Goal: Transaction & Acquisition: Purchase product/service

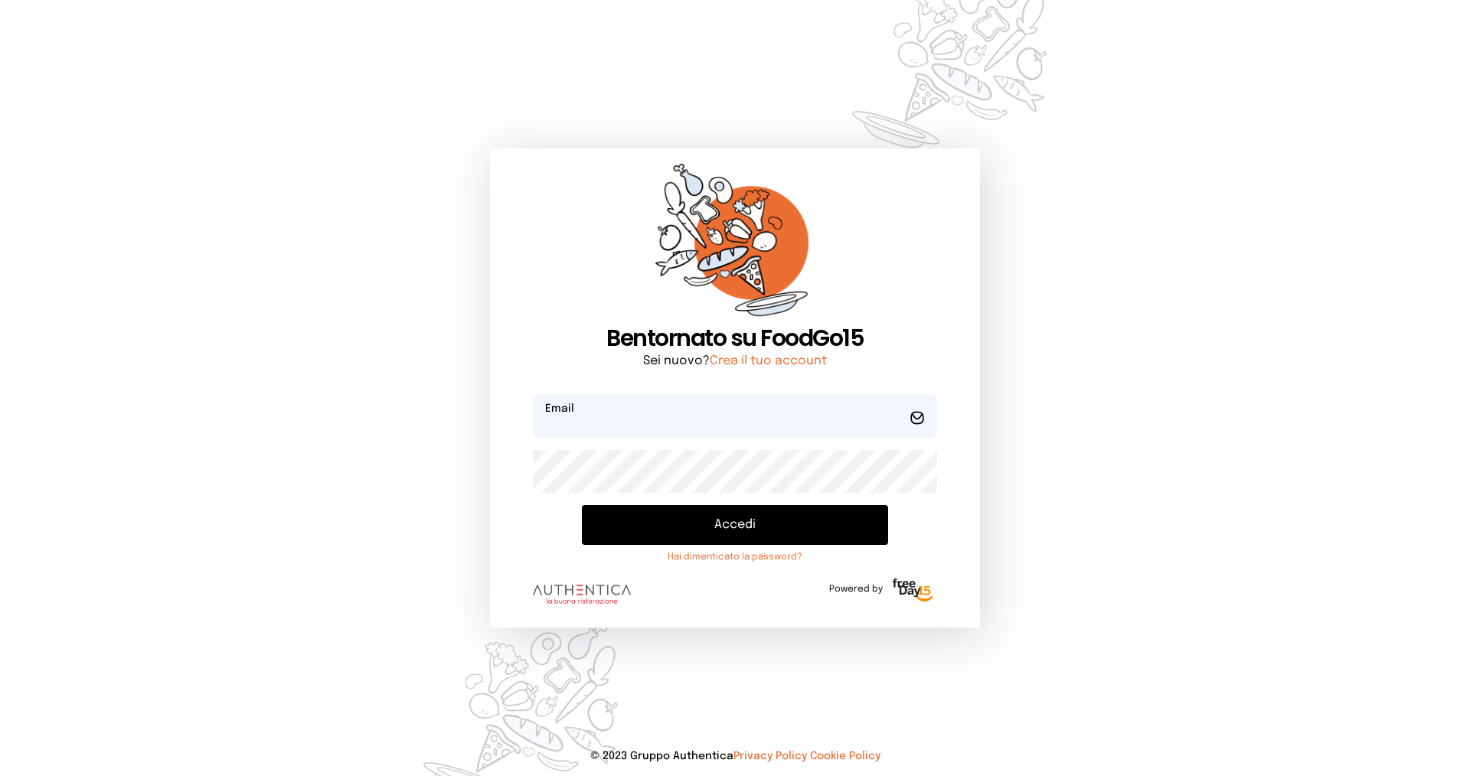
type input "**********"
click at [706, 535] on button "Accedi" at bounding box center [735, 525] width 306 height 40
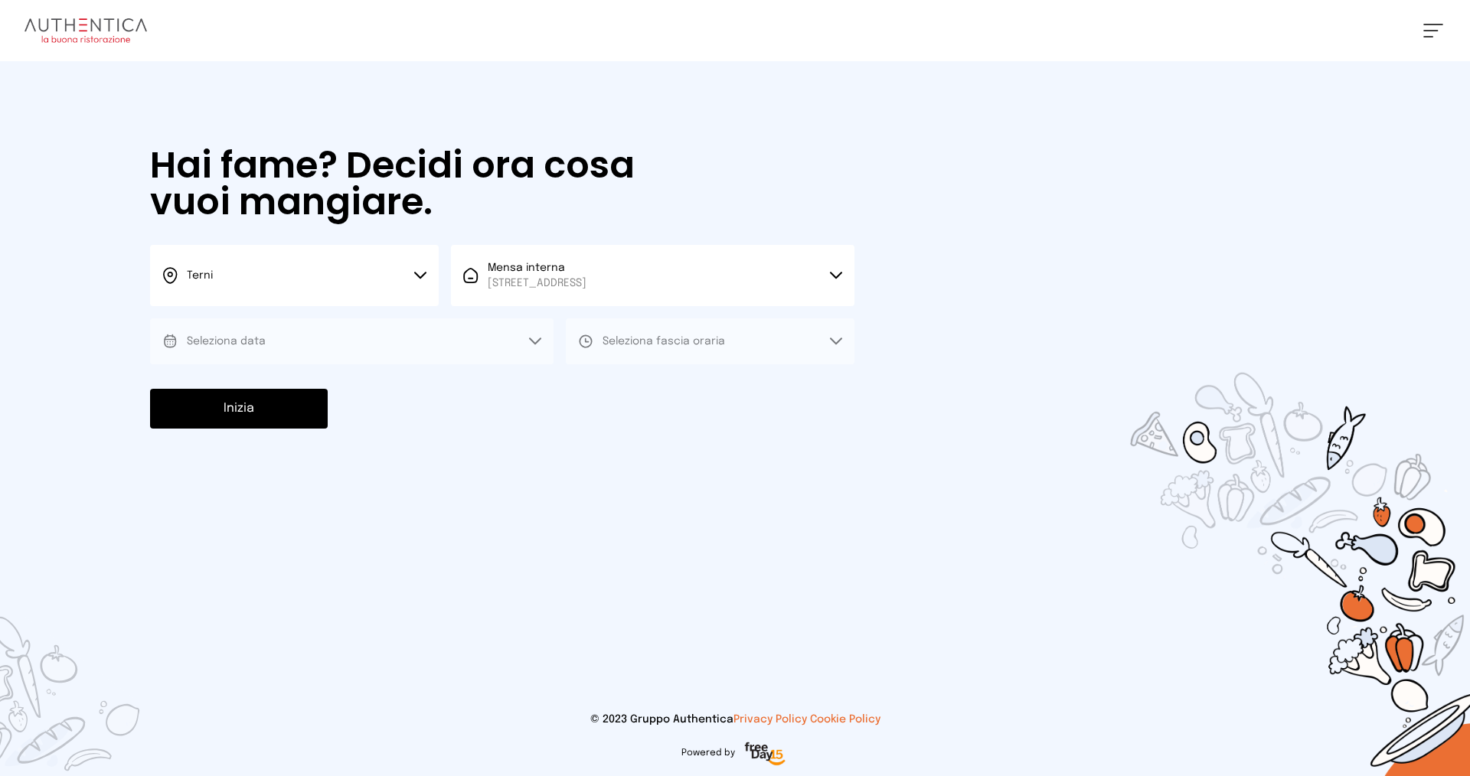
click at [312, 284] on button "Terni" at bounding box center [294, 275] width 289 height 61
click at [307, 337] on li "Terni" at bounding box center [294, 326] width 289 height 41
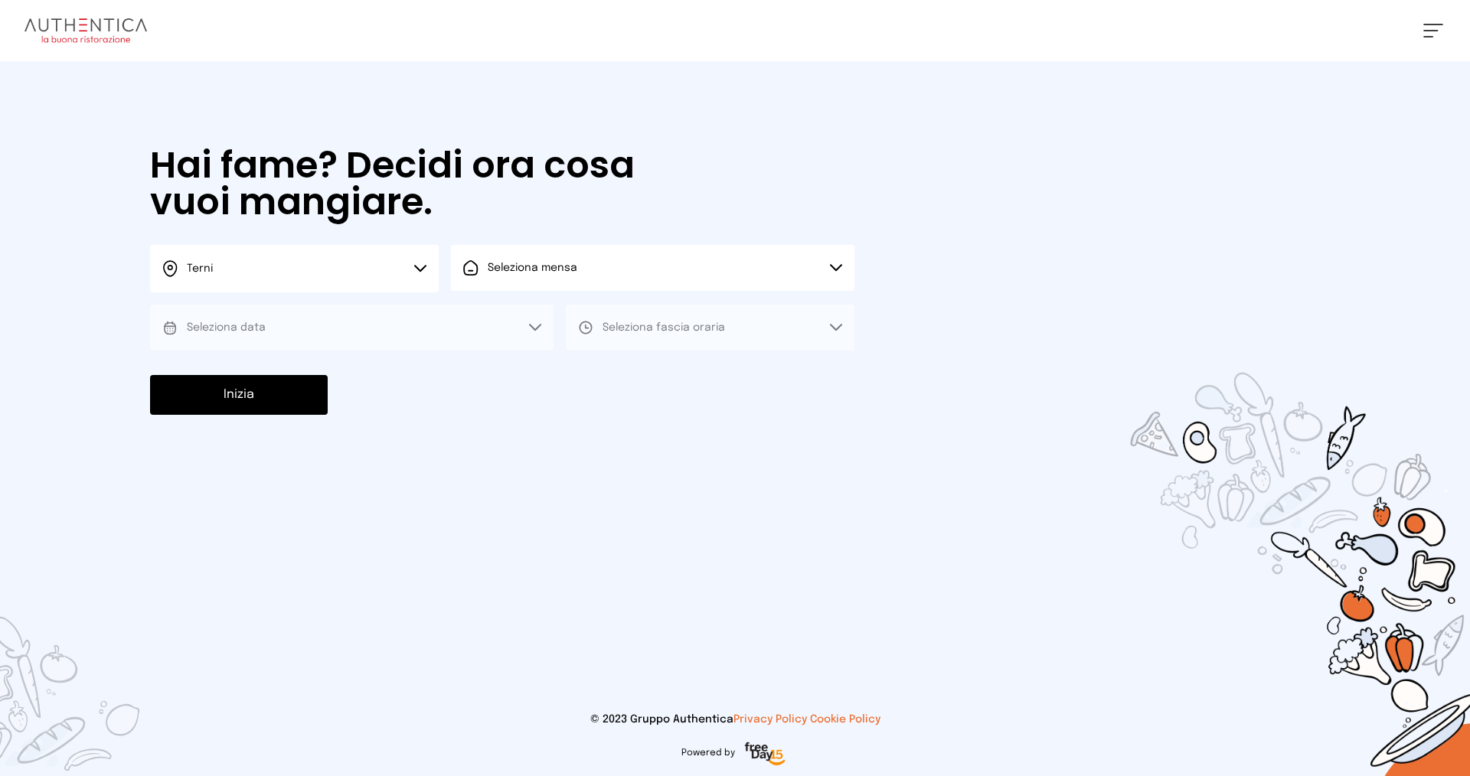
click at [561, 271] on span "Seleziona mensa" at bounding box center [533, 268] width 90 height 11
click at [561, 307] on span "Mensa interna" at bounding box center [537, 310] width 99 height 15
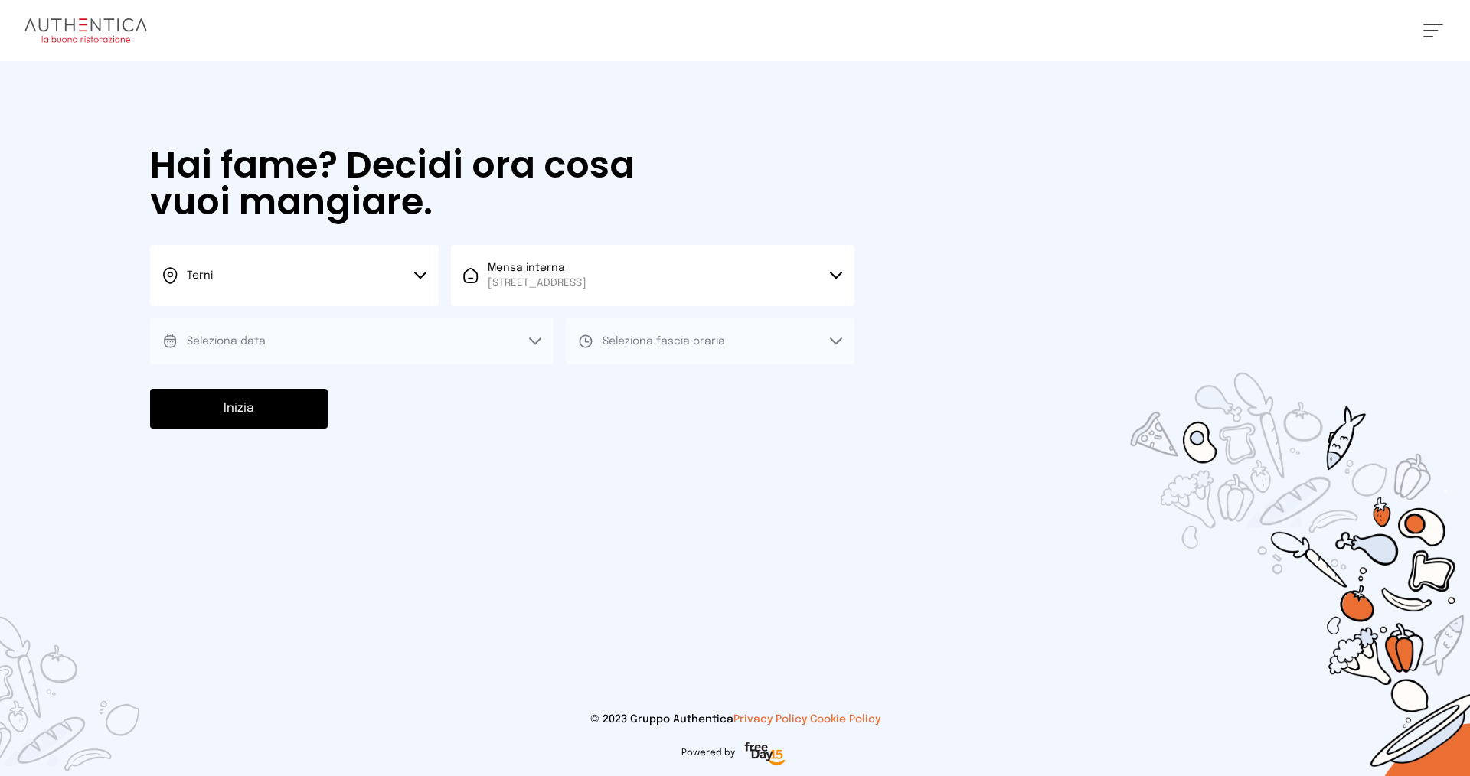
click at [399, 329] on button "Seleziona data" at bounding box center [352, 342] width 404 height 46
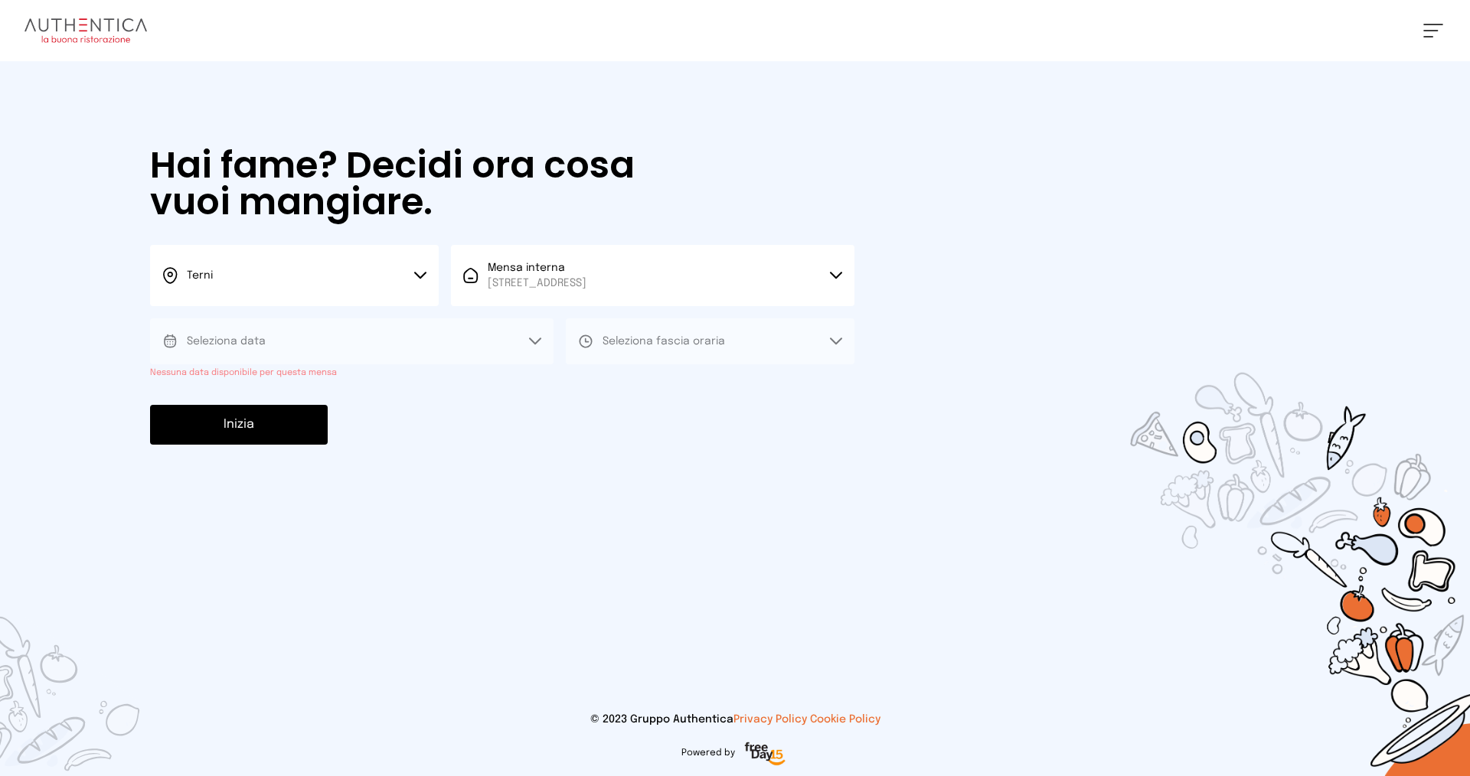
click at [410, 425] on div "Inizia" at bounding box center [502, 425] width 705 height 40
click at [652, 357] on button "Seleziona fascia oraria" at bounding box center [710, 342] width 289 height 46
click at [454, 397] on div "Hai fame? Decidi ora cosa vuoi mangiare. Terni Scegli la città Terni Mensa inte…" at bounding box center [502, 295] width 735 height 469
click at [380, 343] on button "Seleziona data" at bounding box center [352, 342] width 404 height 46
click at [402, 438] on div "Inizia" at bounding box center [502, 425] width 705 height 40
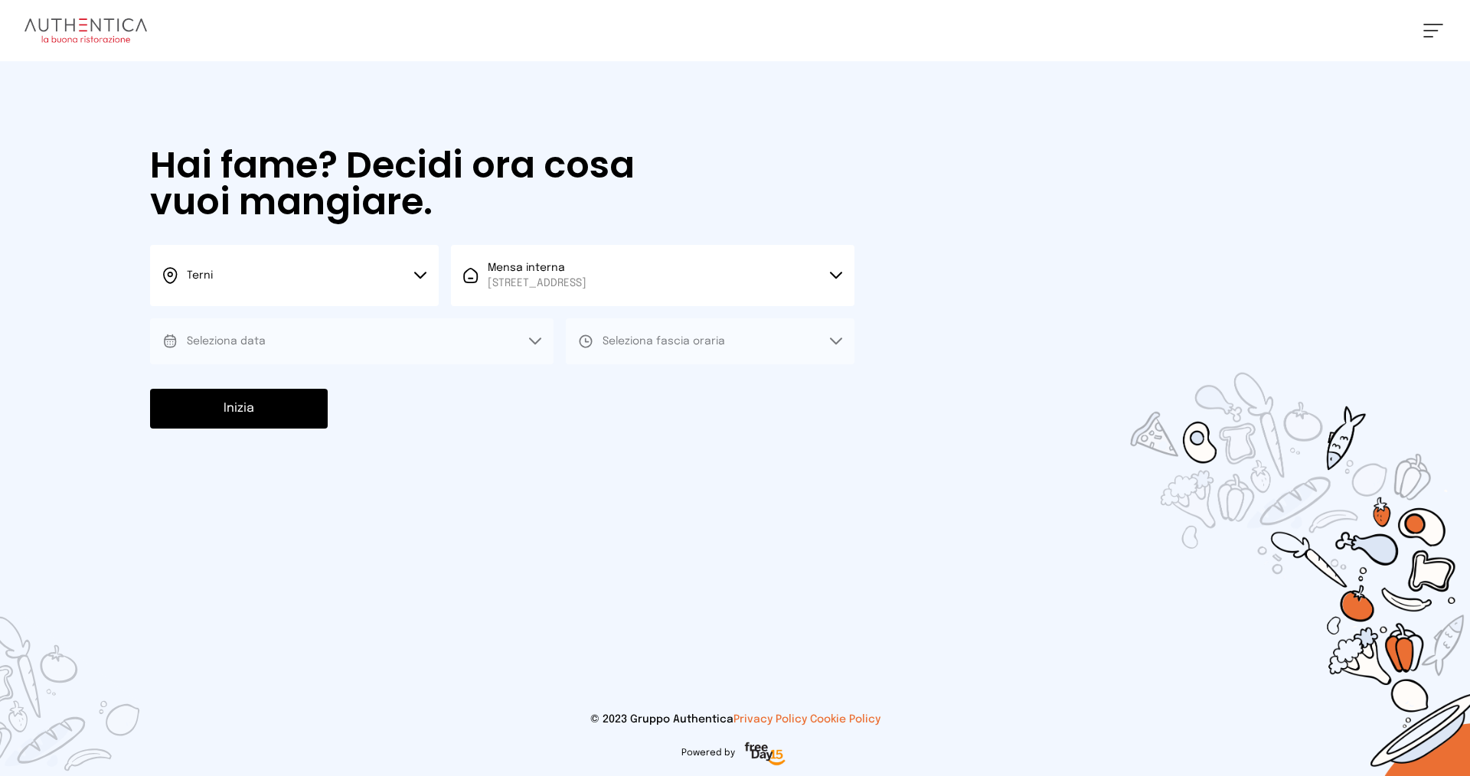
click at [1424, 28] on div "[PERSON_NAME] Impostazioni Wallet Home I miei ordini Nuova ricerca Elenco aller…" at bounding box center [735, 30] width 1470 height 61
click at [1434, 31] on span at bounding box center [1431, 31] width 15 height 2
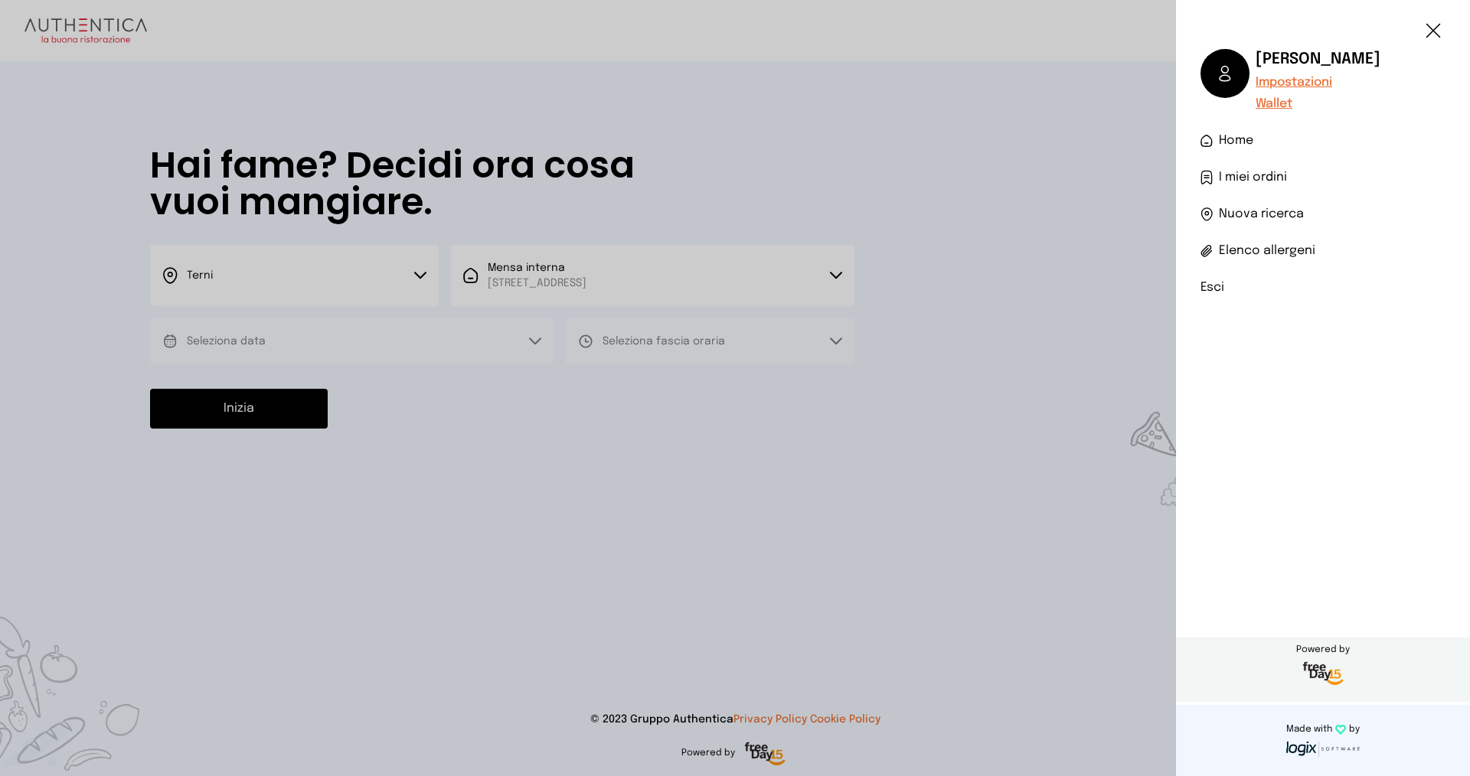
click at [1234, 289] on li "Esci" at bounding box center [1323, 288] width 245 height 18
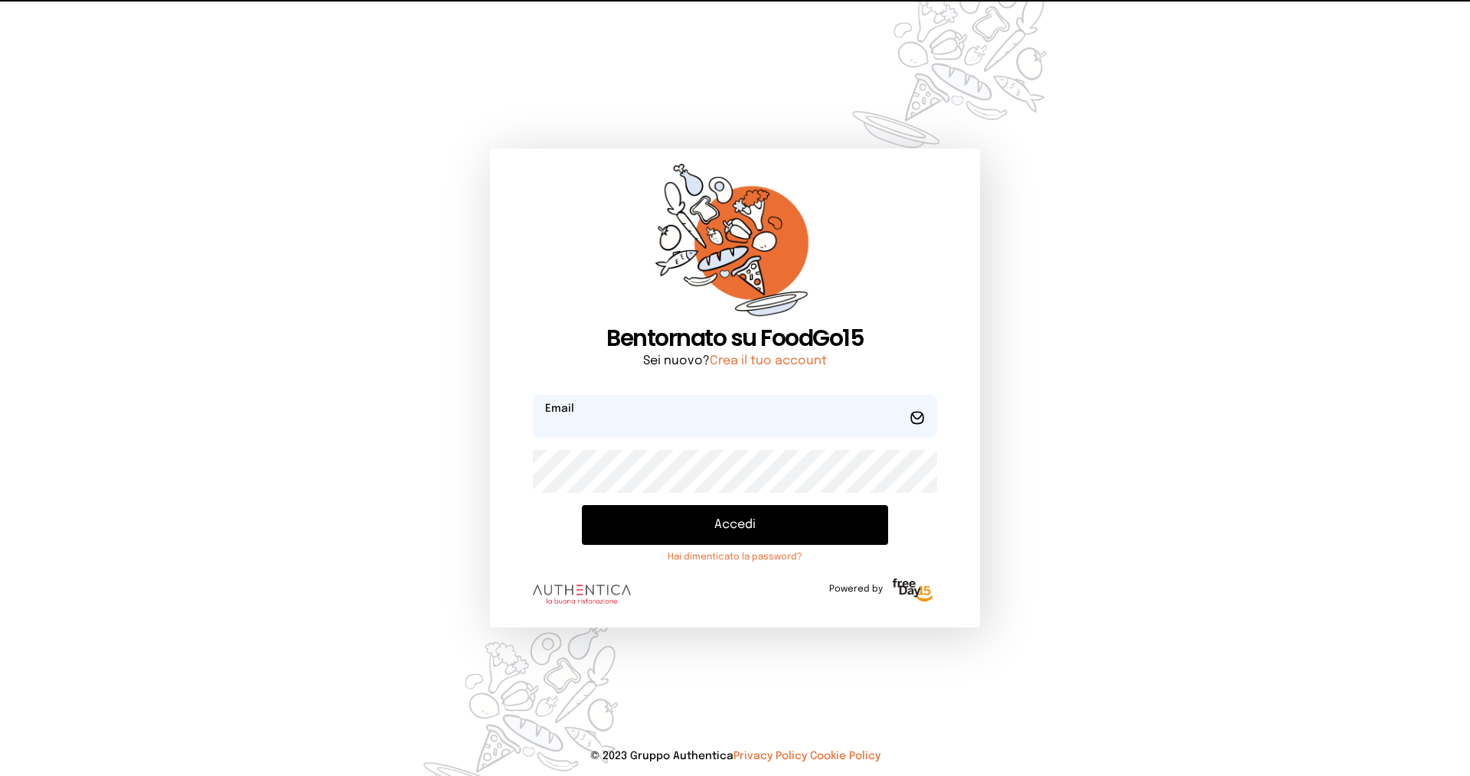
type input "**********"
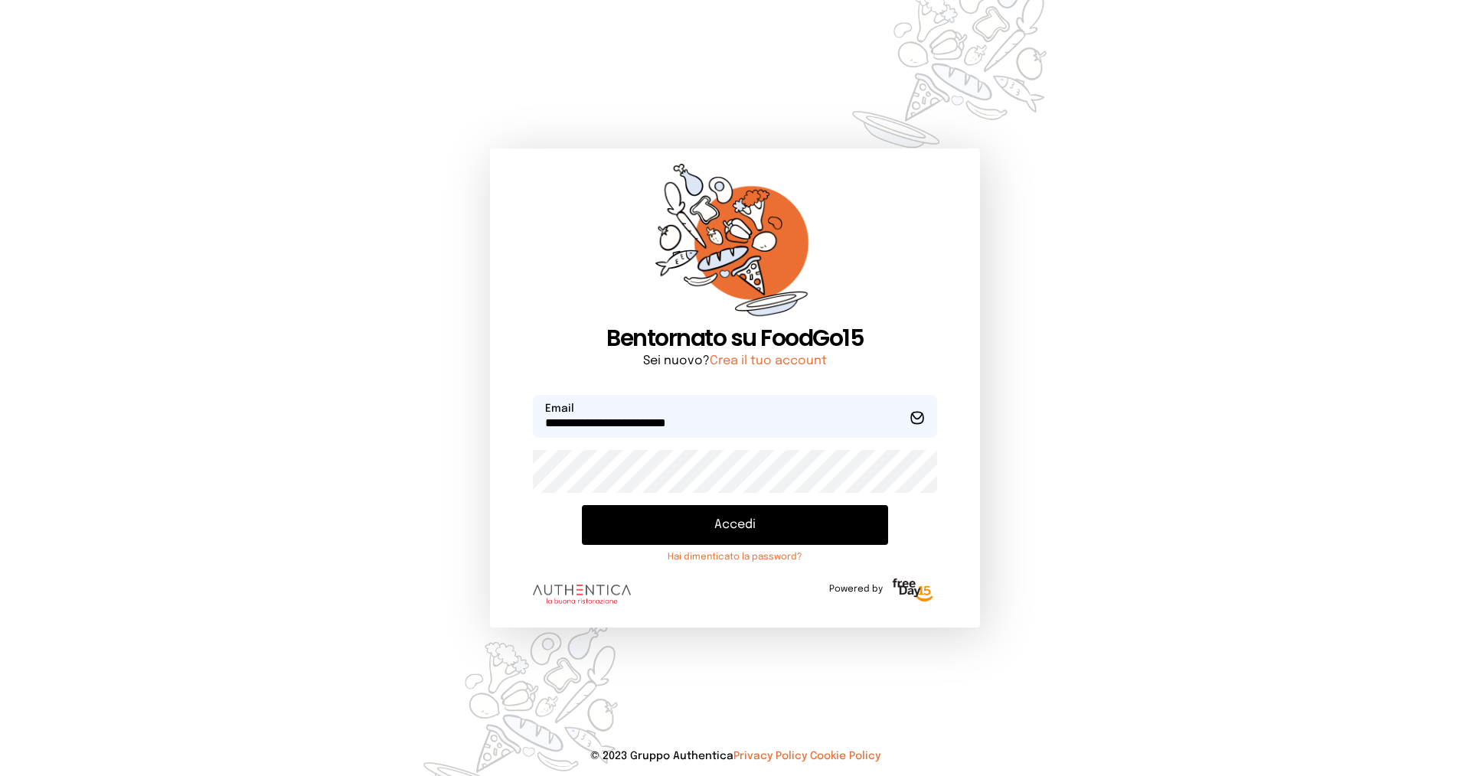
click at [741, 526] on button "Accedi" at bounding box center [735, 525] width 306 height 40
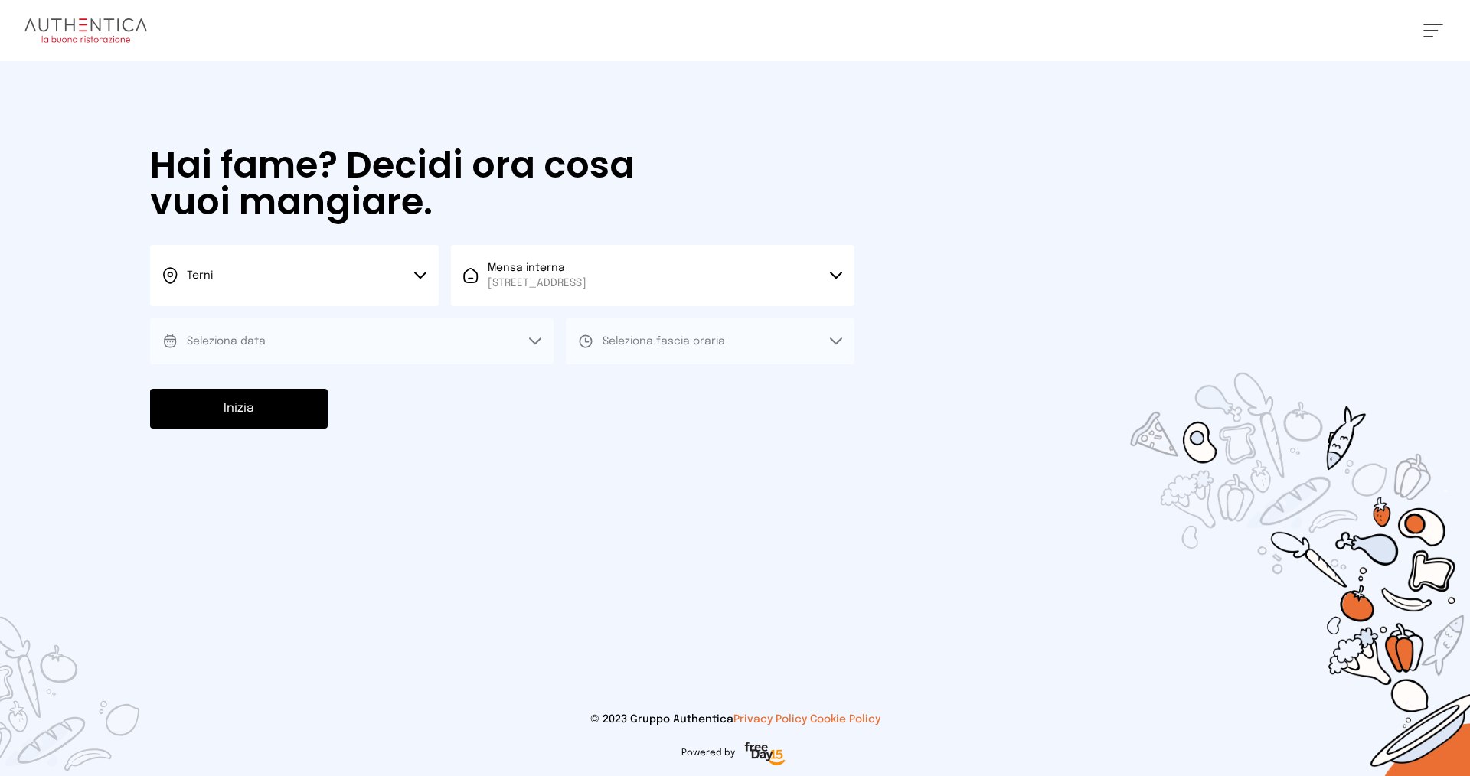
click at [324, 354] on button "Seleziona data" at bounding box center [352, 342] width 404 height 46
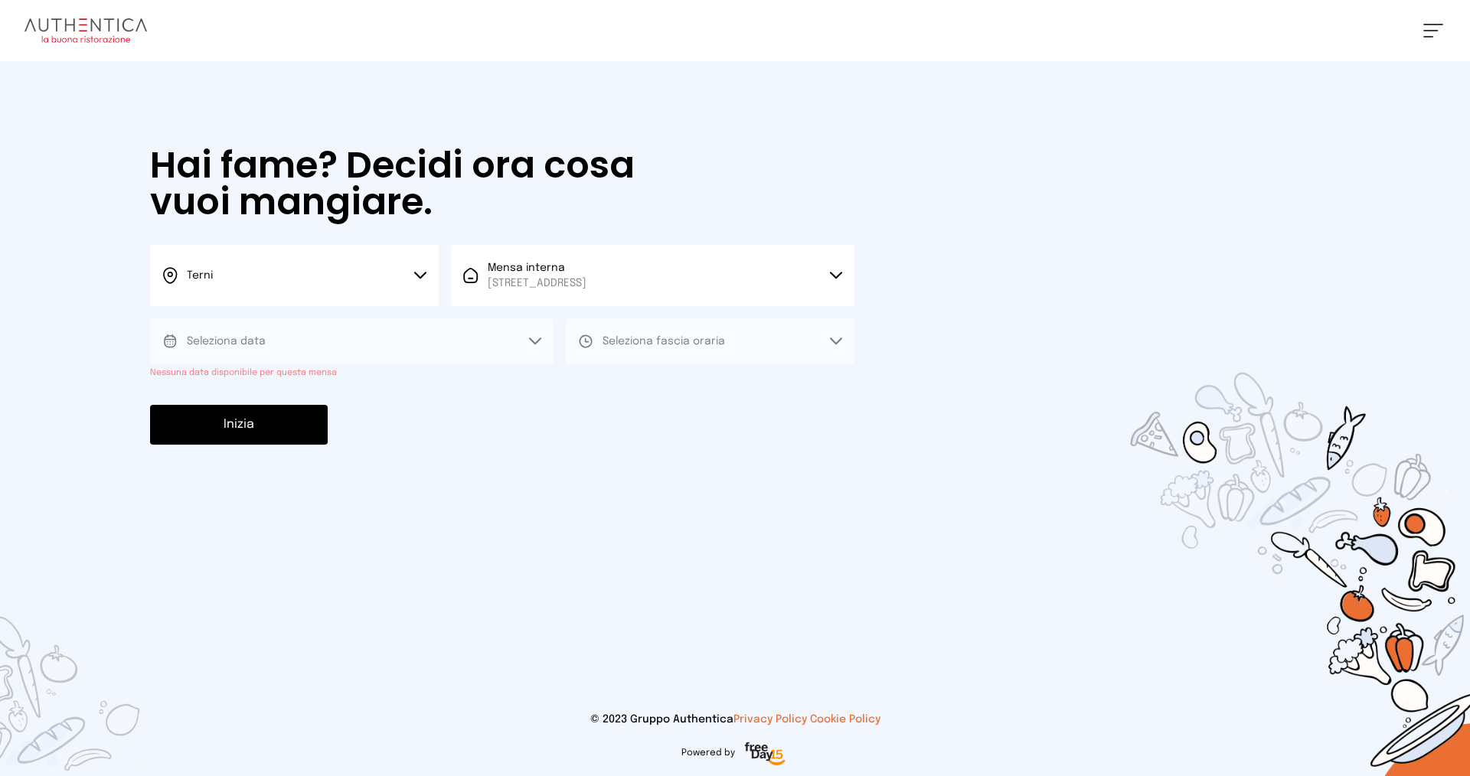
click at [324, 354] on button "Seleziona data" at bounding box center [352, 342] width 404 height 46
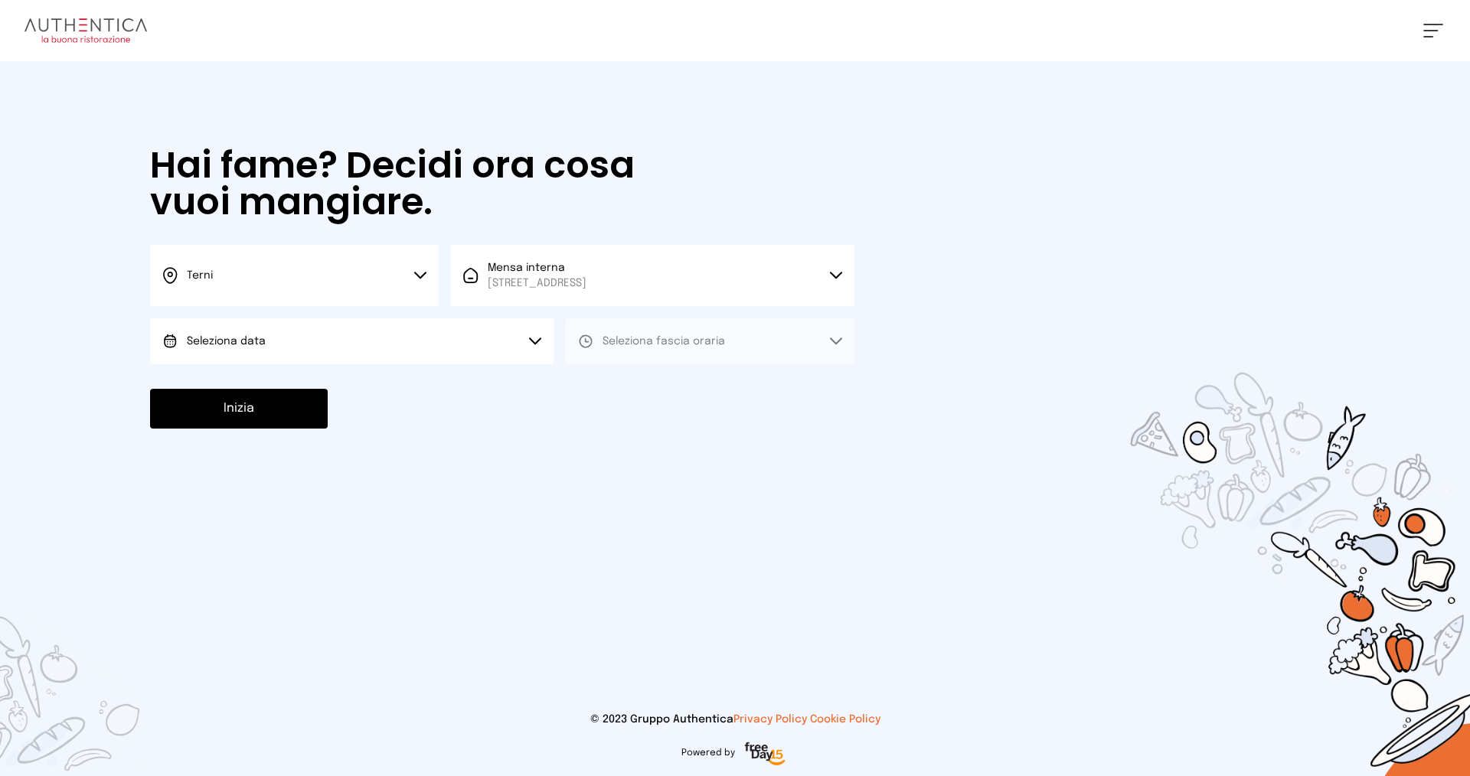
click at [497, 339] on button "Seleziona data" at bounding box center [352, 342] width 404 height 46
click at [443, 378] on li "Oggi, 01/10/2025" at bounding box center [352, 385] width 404 height 40
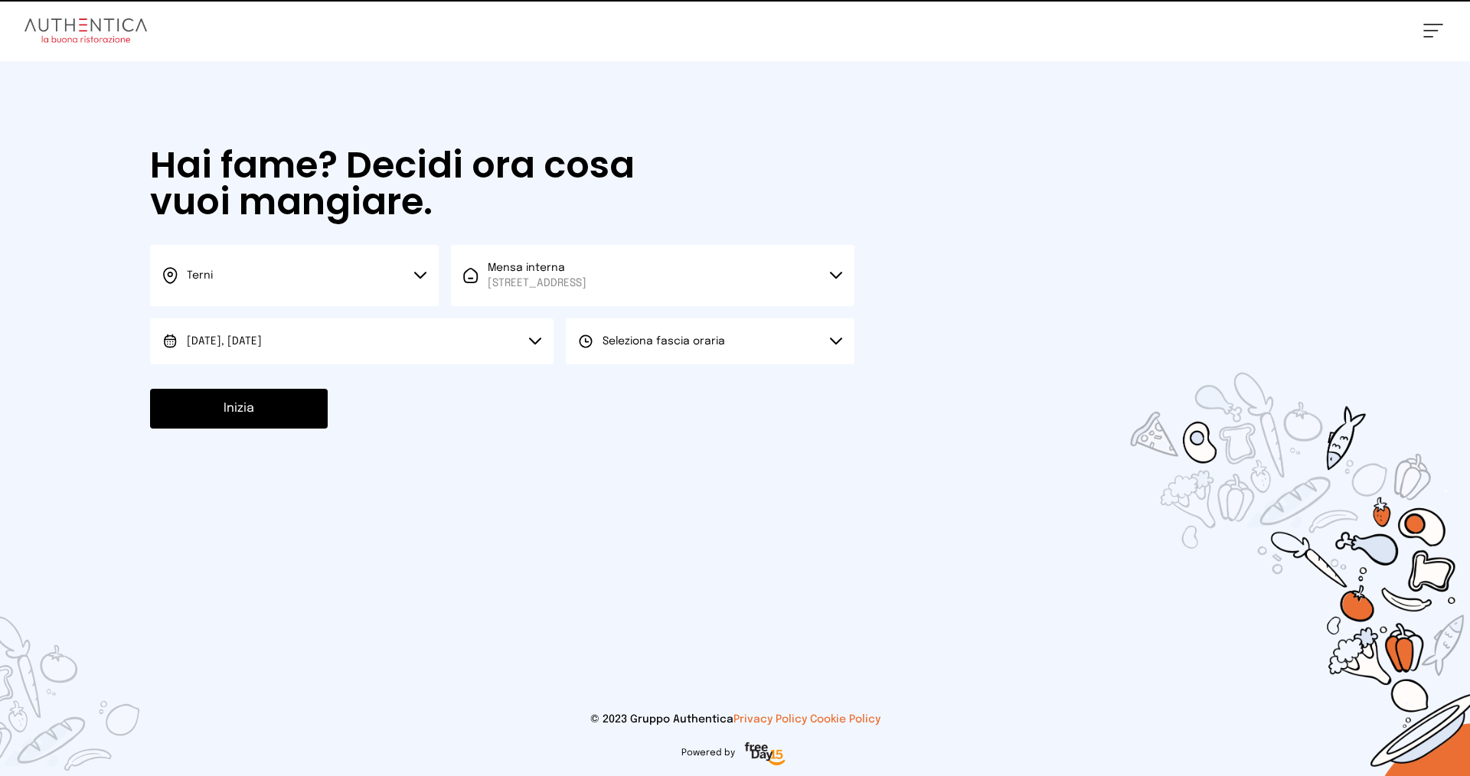
click at [639, 351] on button "Seleziona fascia oraria" at bounding box center [710, 342] width 289 height 46
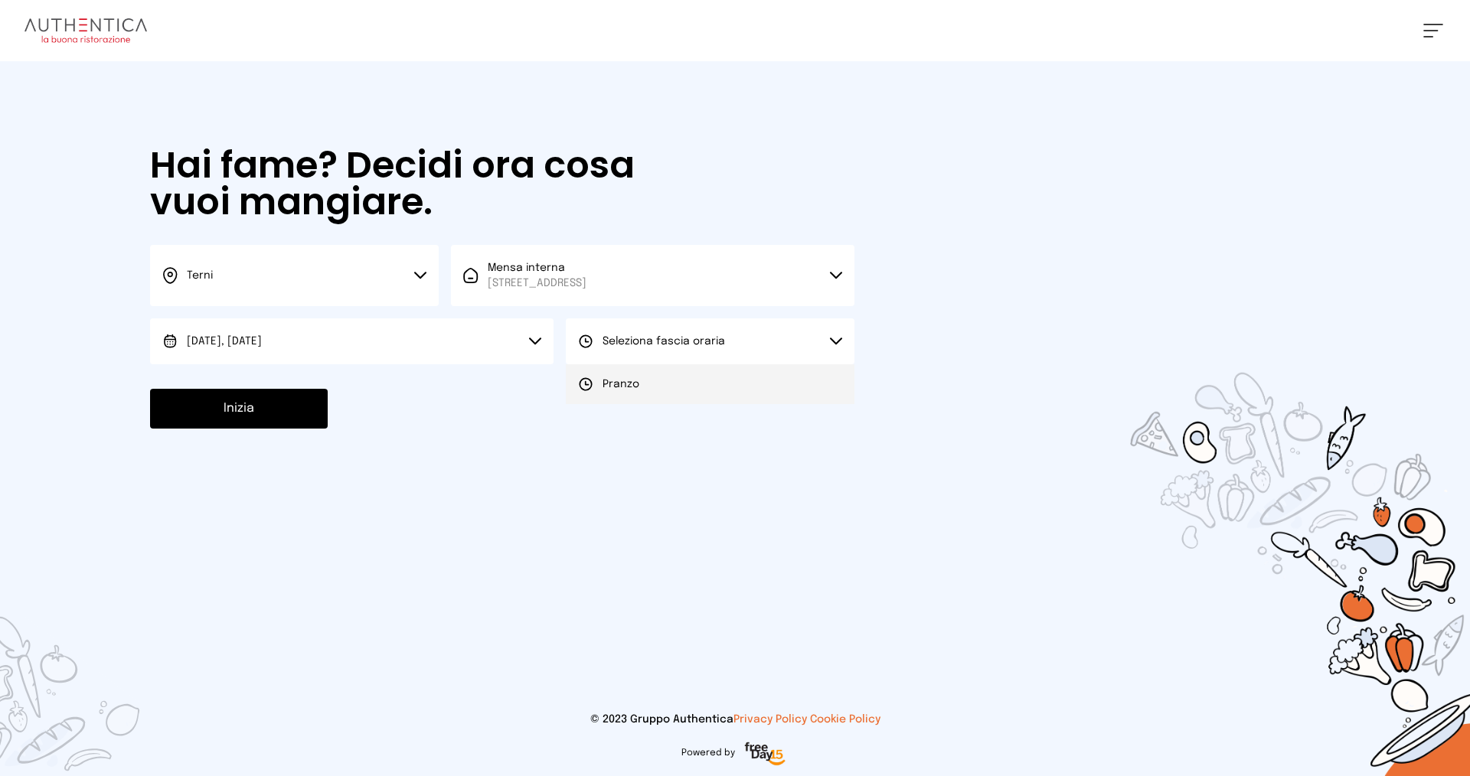
click at [639, 381] on li "Pranzo" at bounding box center [710, 385] width 289 height 40
click at [246, 409] on button "Inizia" at bounding box center [239, 409] width 178 height 40
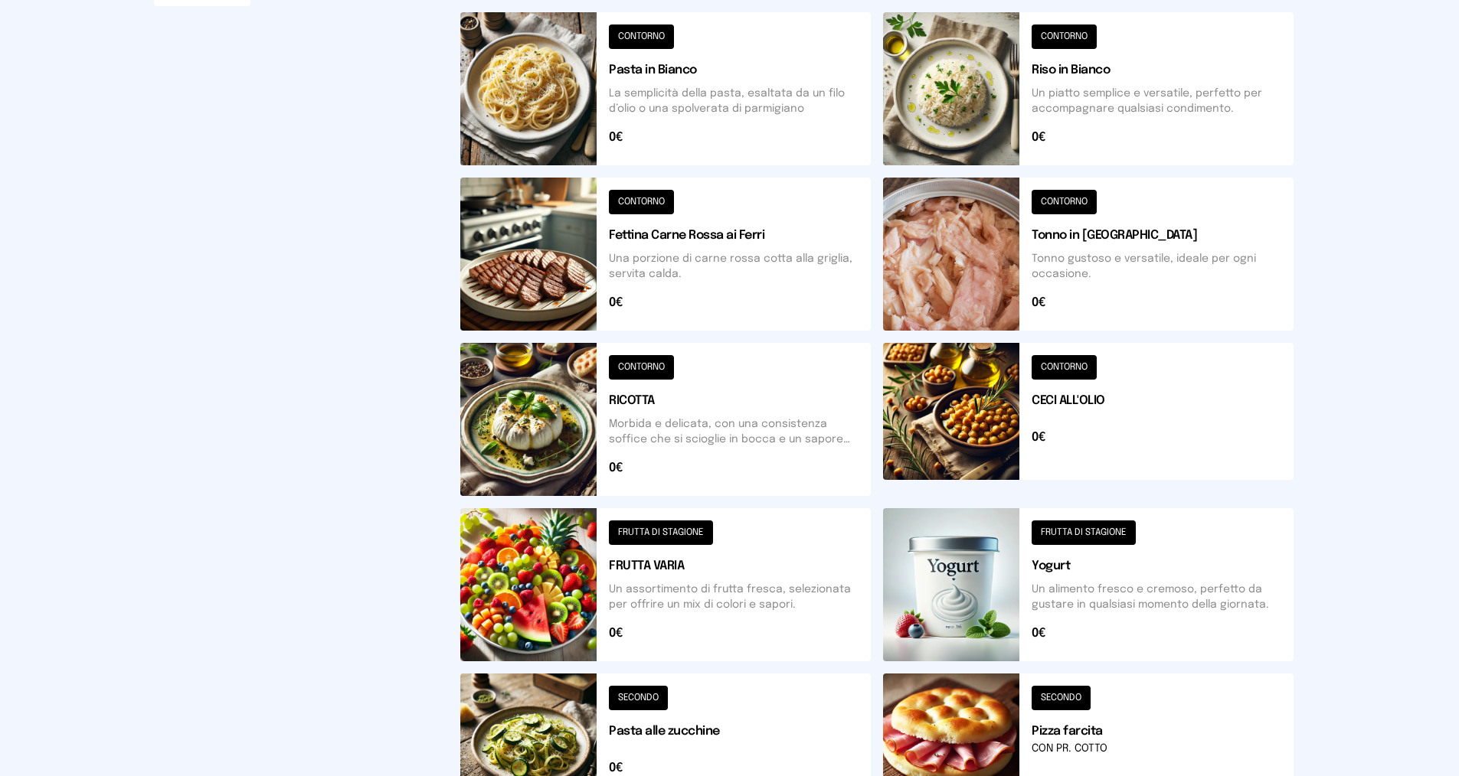
scroll to position [476, 0]
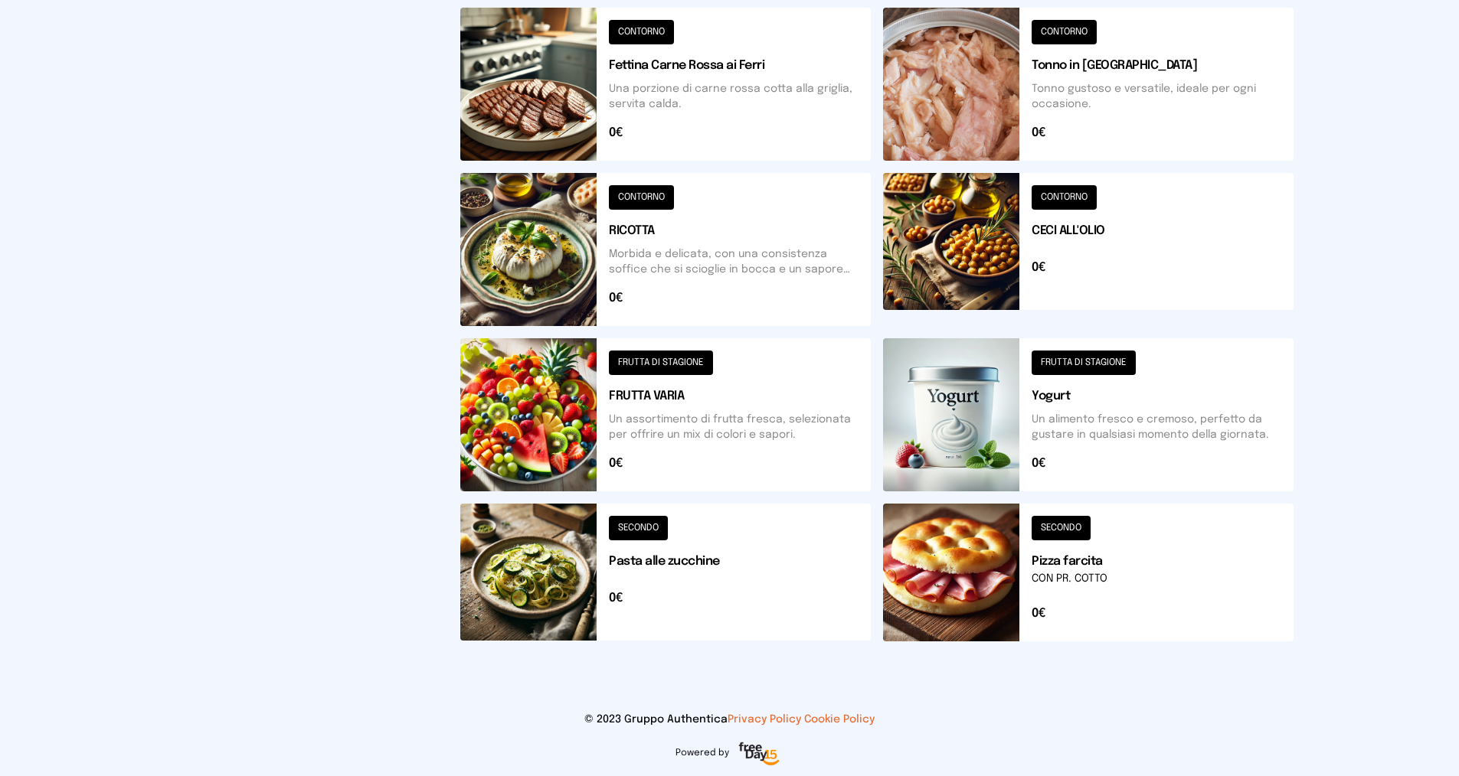
click at [1073, 585] on button at bounding box center [1088, 573] width 410 height 138
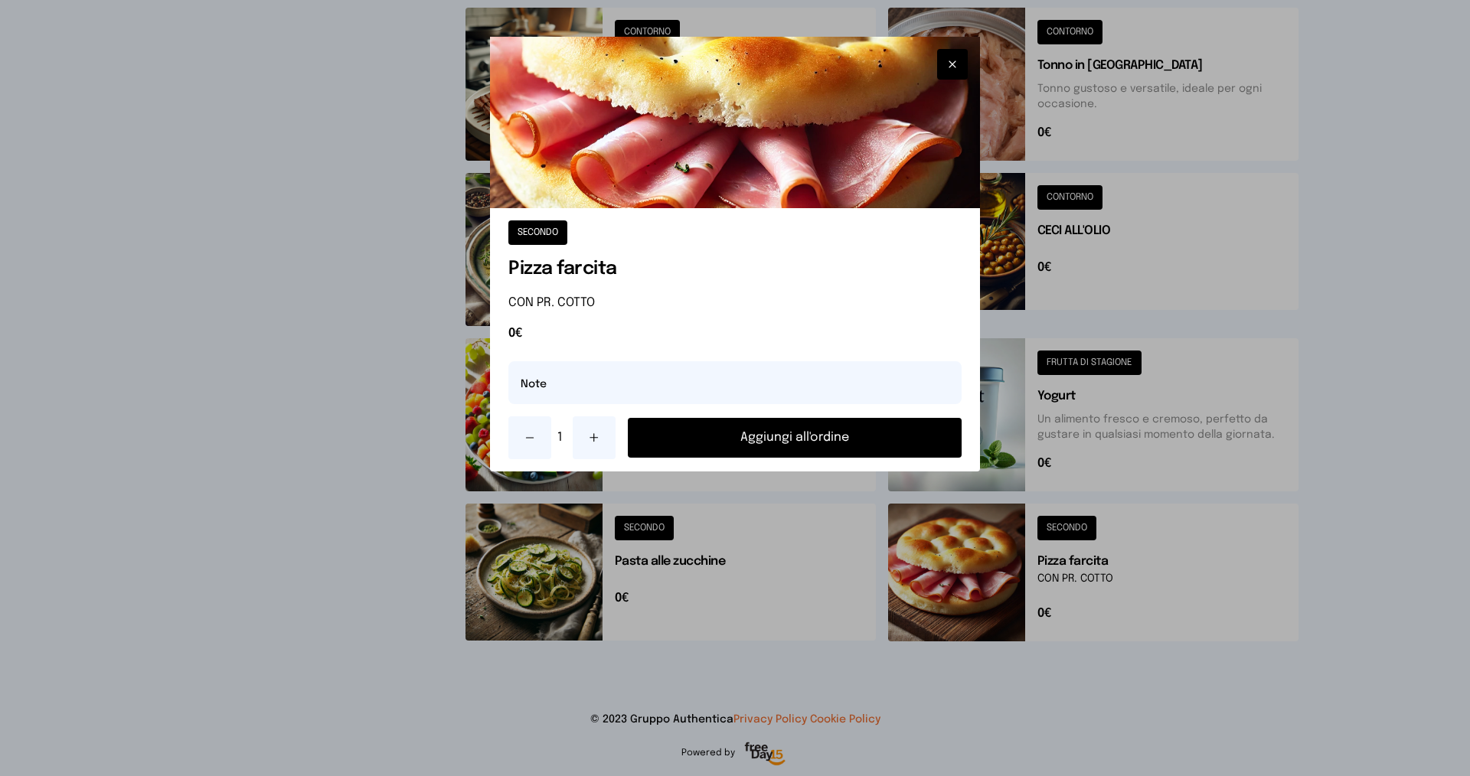
click at [604, 425] on button at bounding box center [594, 438] width 43 height 43
click at [737, 436] on button "Aggiungi all'ordine" at bounding box center [795, 438] width 334 height 40
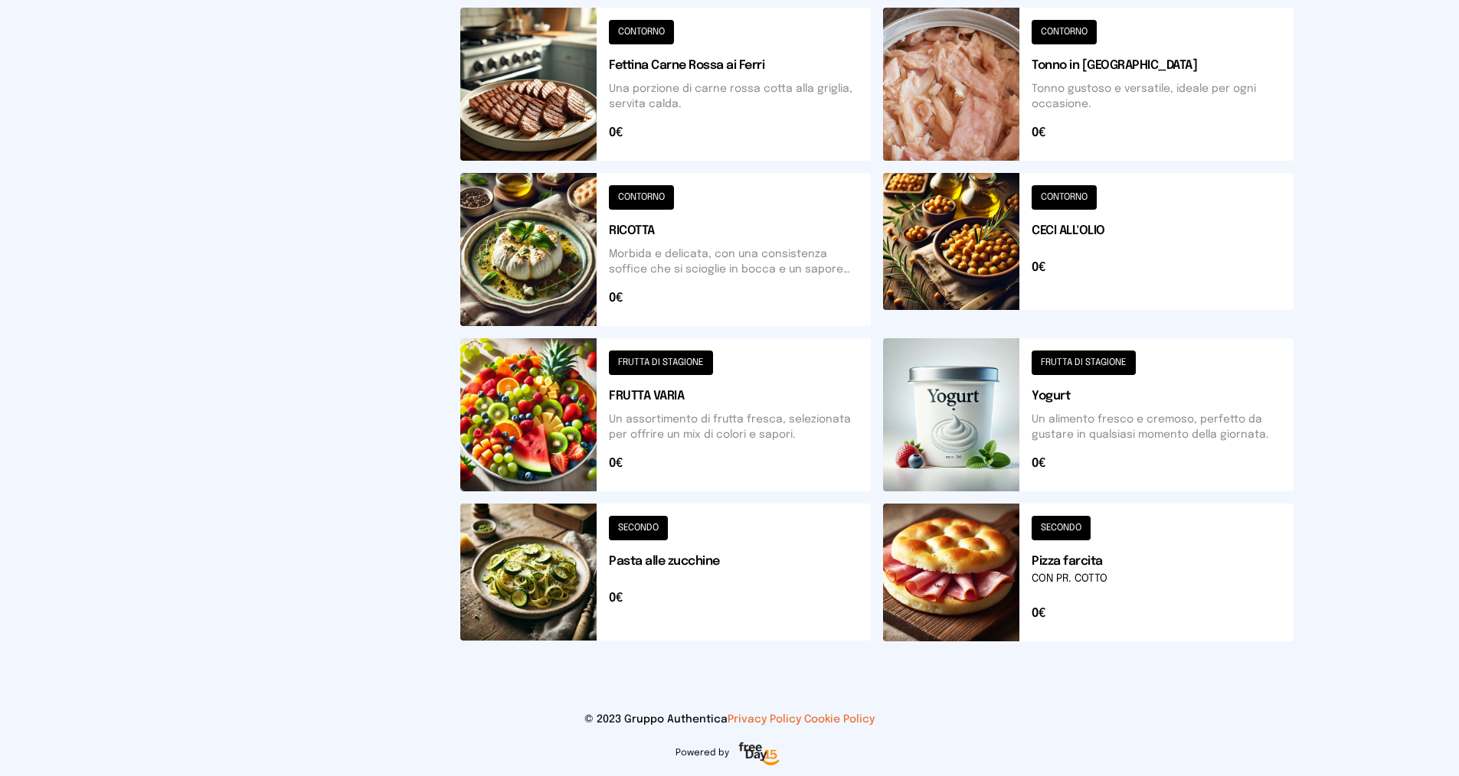
click at [695, 563] on button at bounding box center [665, 573] width 410 height 138
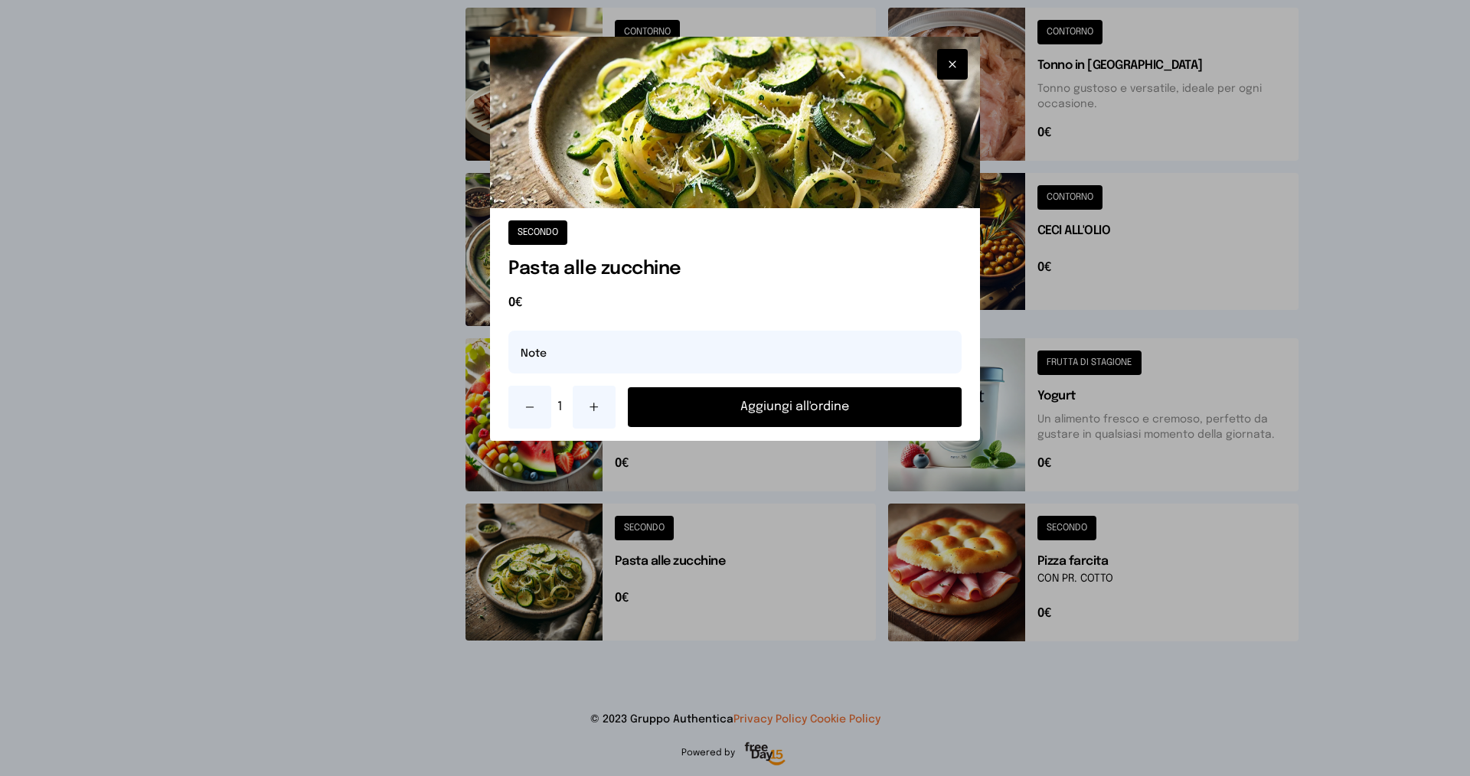
click at [740, 413] on button "Aggiungi all'ordine" at bounding box center [795, 407] width 334 height 40
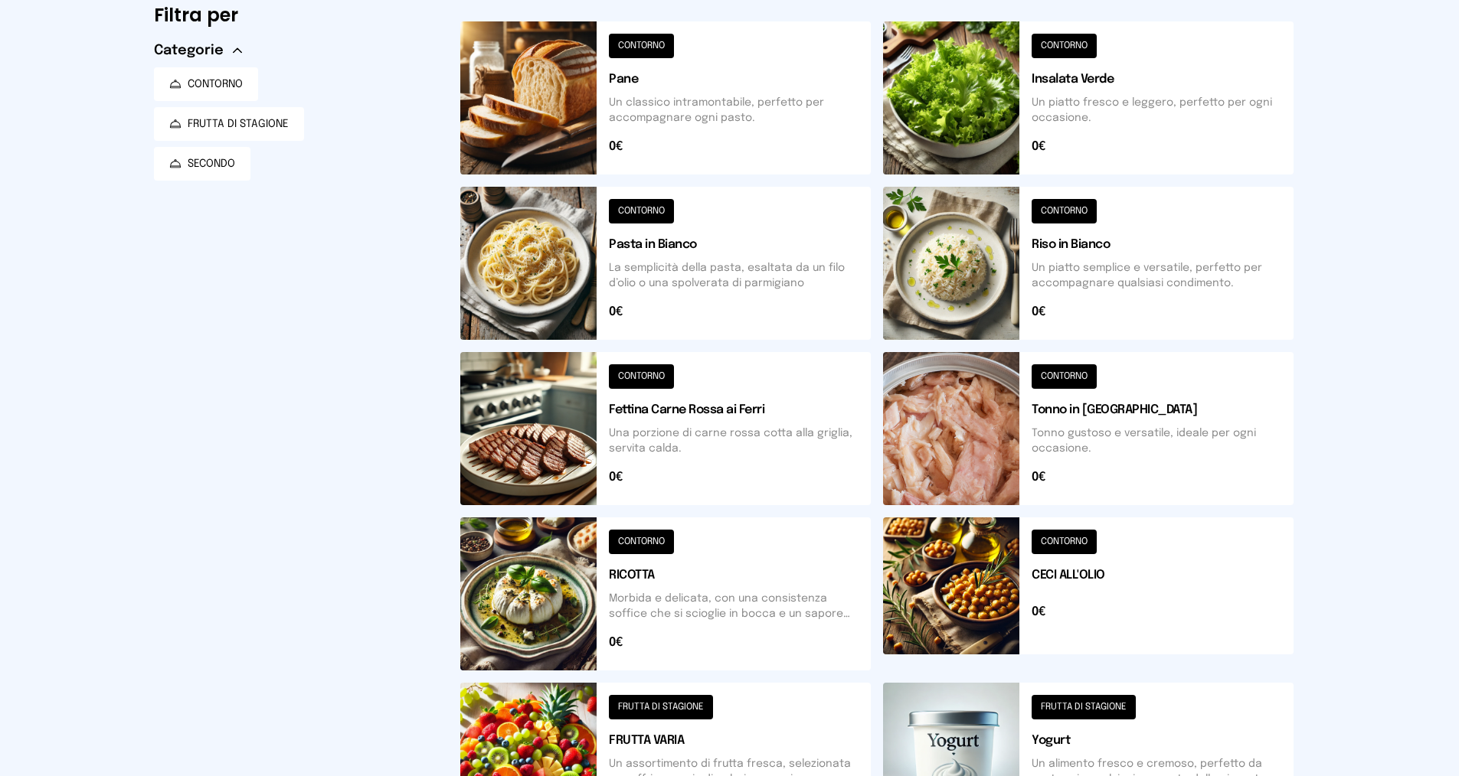
scroll to position [0, 0]
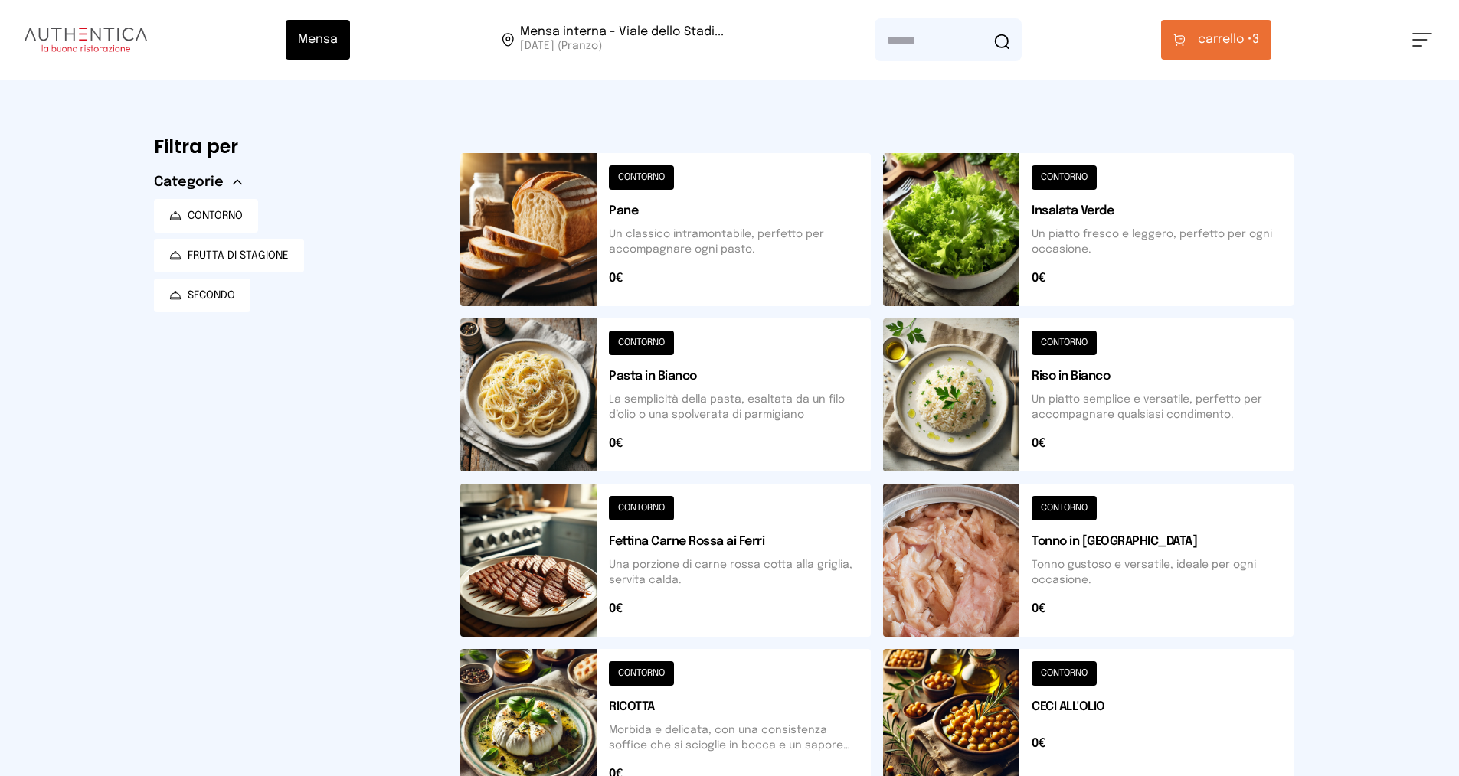
click at [1238, 46] on span "carrello •" at bounding box center [1225, 40] width 54 height 18
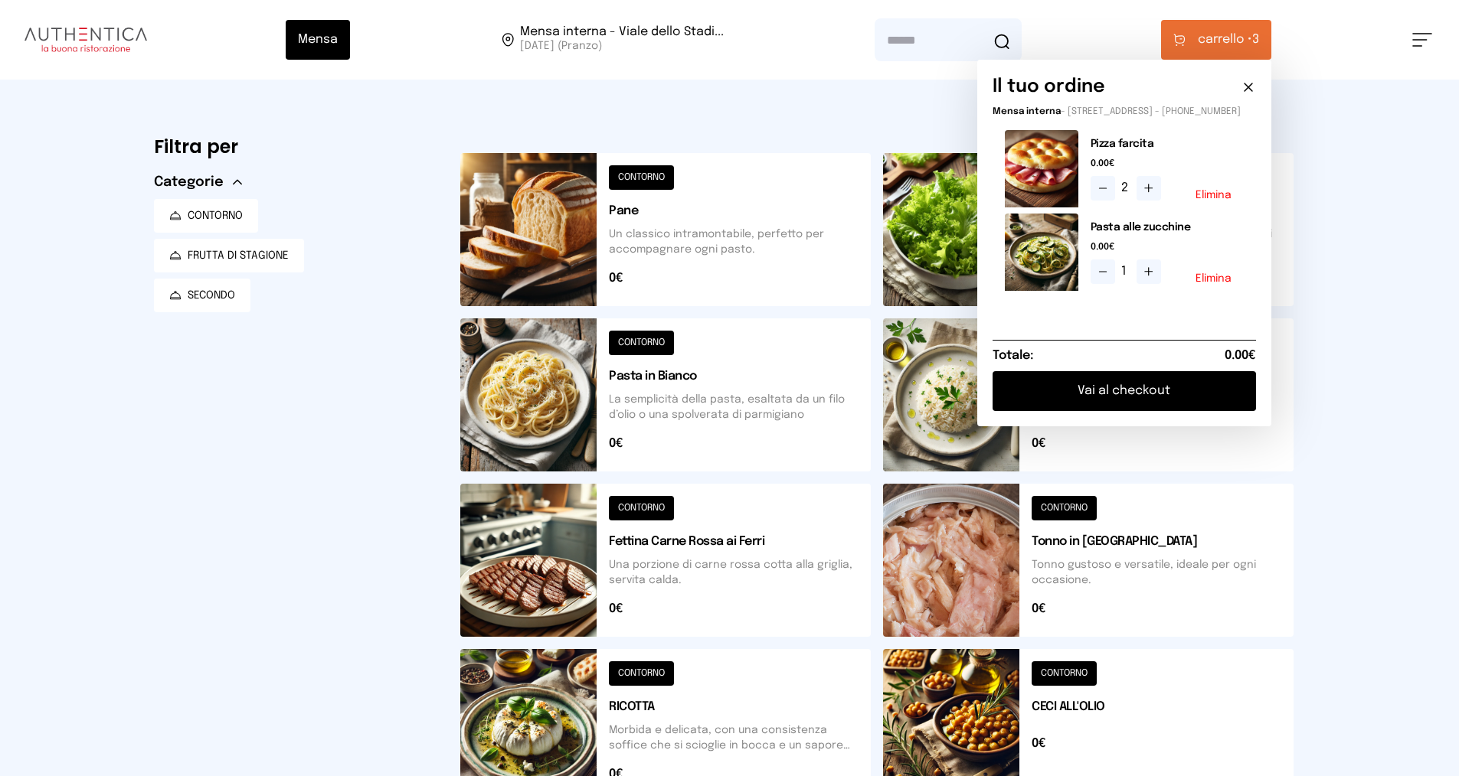
click at [1166, 396] on button "Vai al checkout" at bounding box center [1123, 391] width 263 height 40
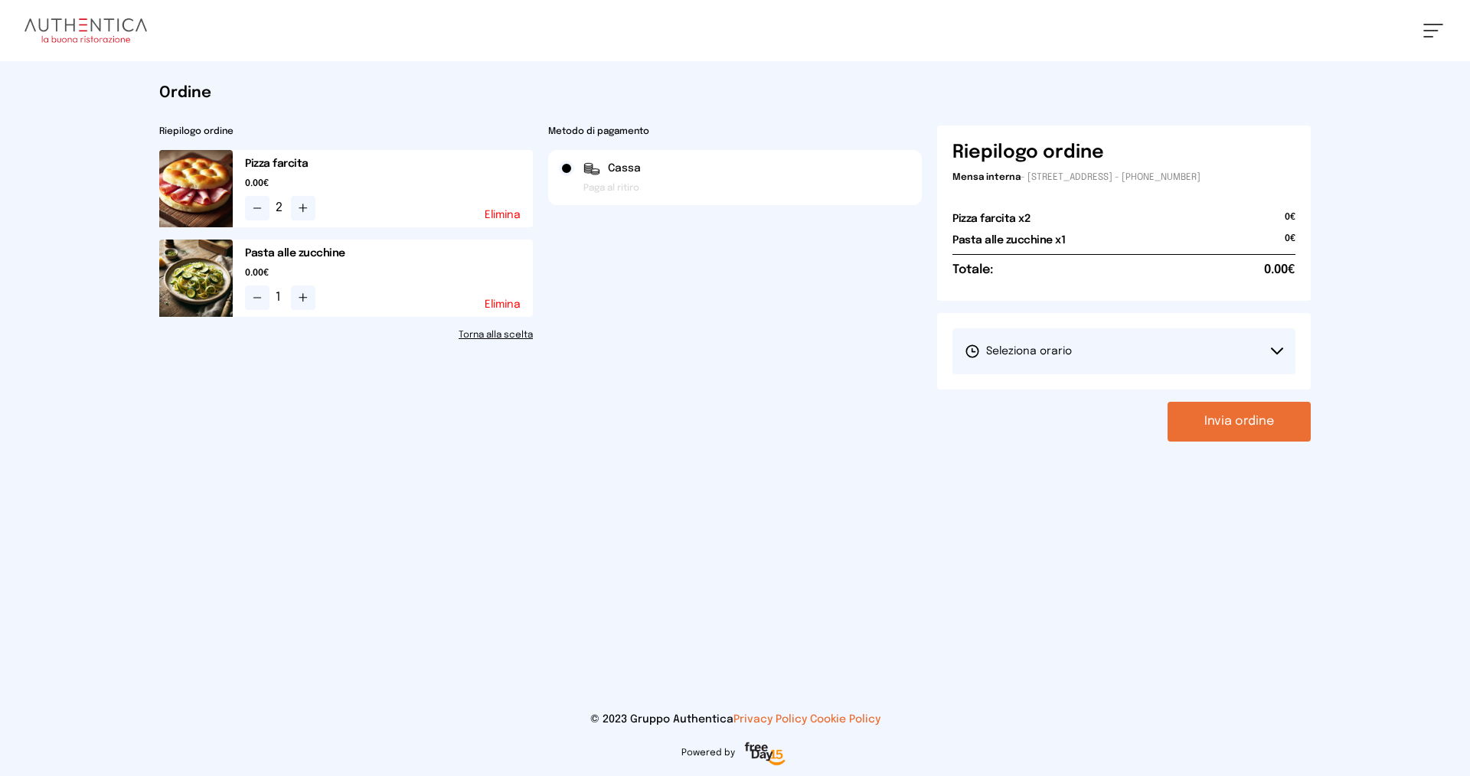
click at [1050, 335] on button "Seleziona orario" at bounding box center [1124, 352] width 343 height 46
click at [1066, 396] on span "1° Turno (13:00 - 15:00)" at bounding box center [1023, 394] width 116 height 15
click at [1223, 419] on button "Invia ordine" at bounding box center [1239, 422] width 143 height 40
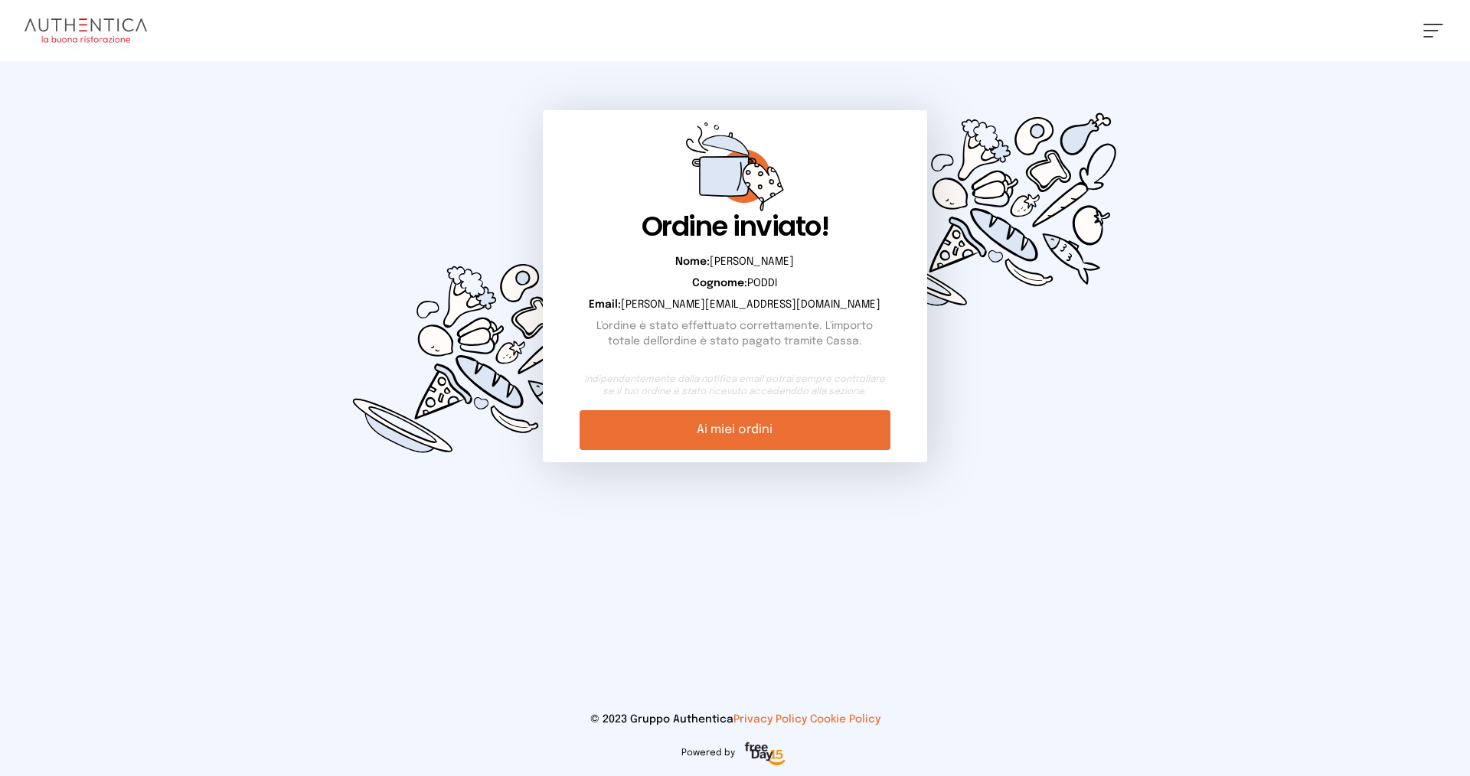
click at [817, 434] on link "Ai miei ordini" at bounding box center [735, 430] width 310 height 40
